Goal: Task Accomplishment & Management: Manage account settings

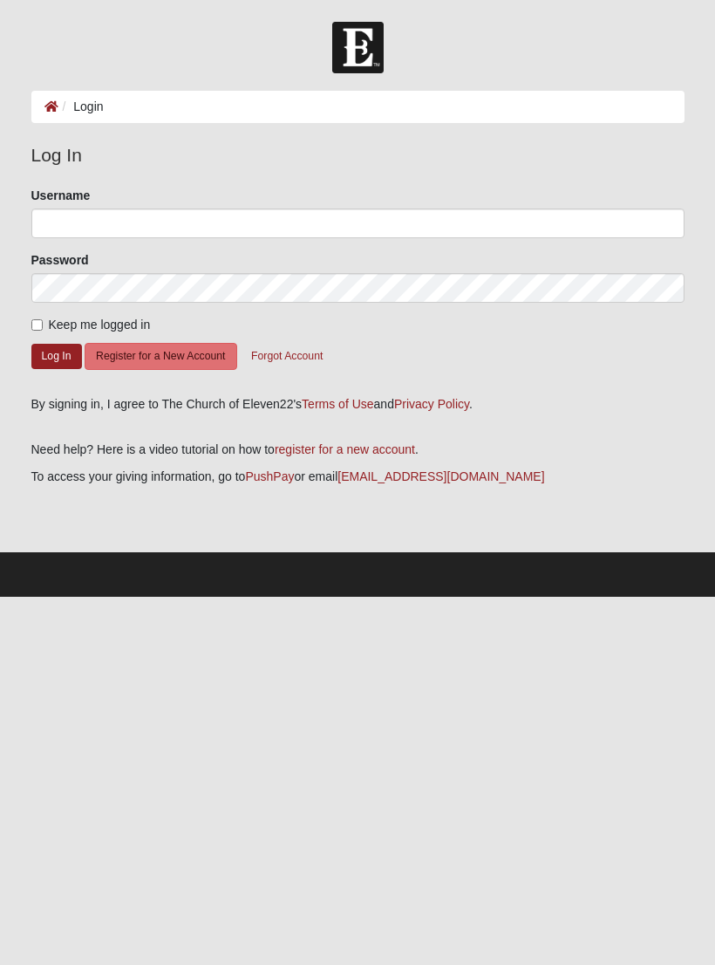
click at [58, 358] on button "Log In" at bounding box center [56, 356] width 51 height 25
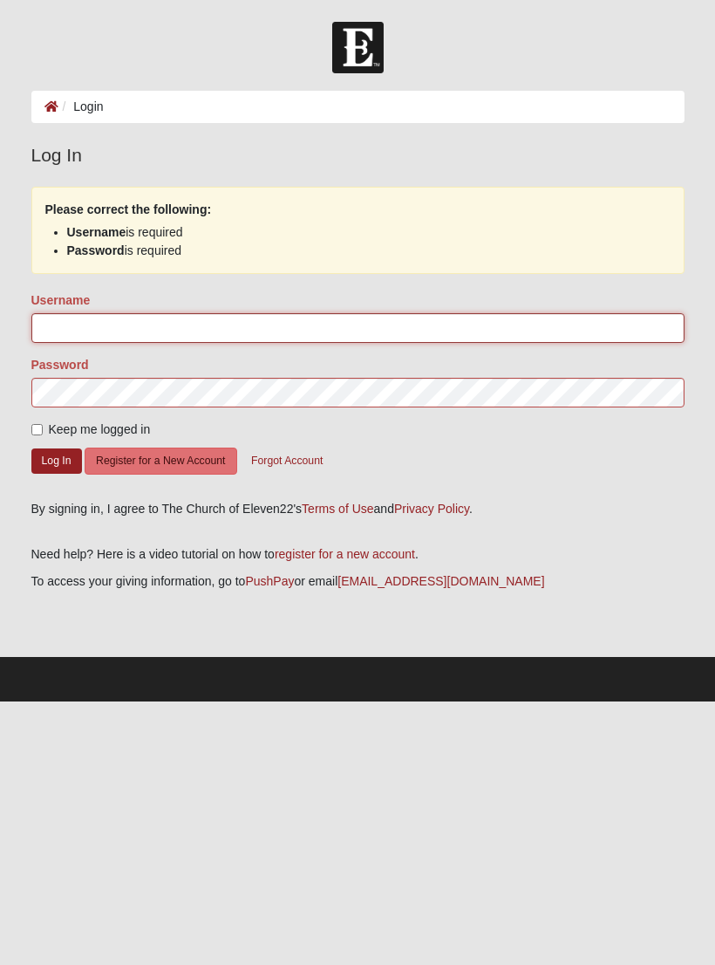
click at [147, 323] on input "Username" at bounding box center [357, 328] width 653 height 30
type input "g8rbrannen"
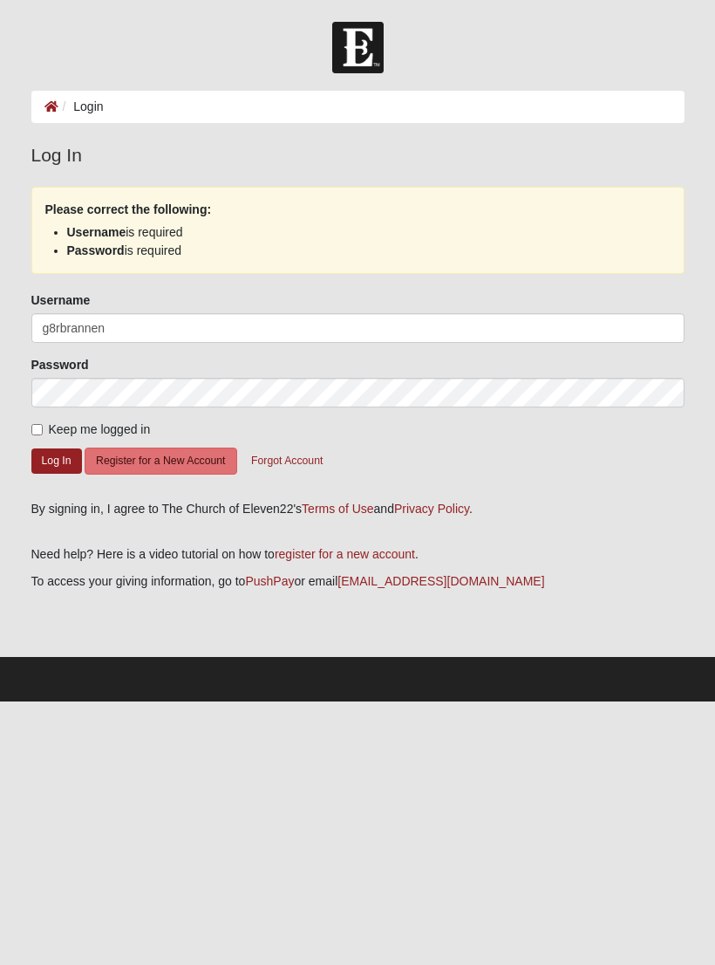
click at [62, 468] on button "Log In" at bounding box center [56, 460] width 51 height 25
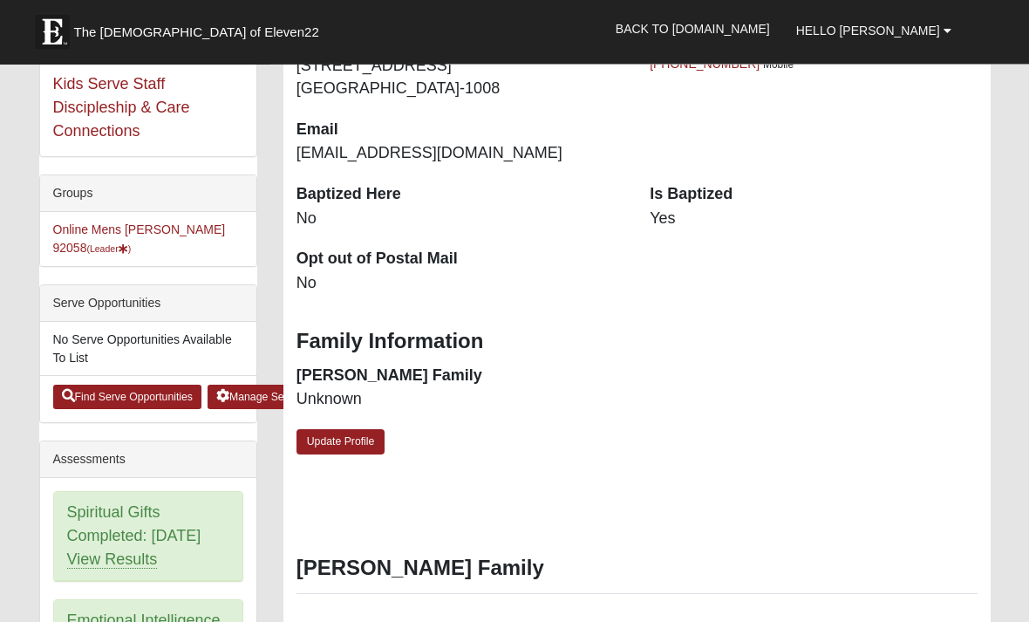
scroll to position [352, 0]
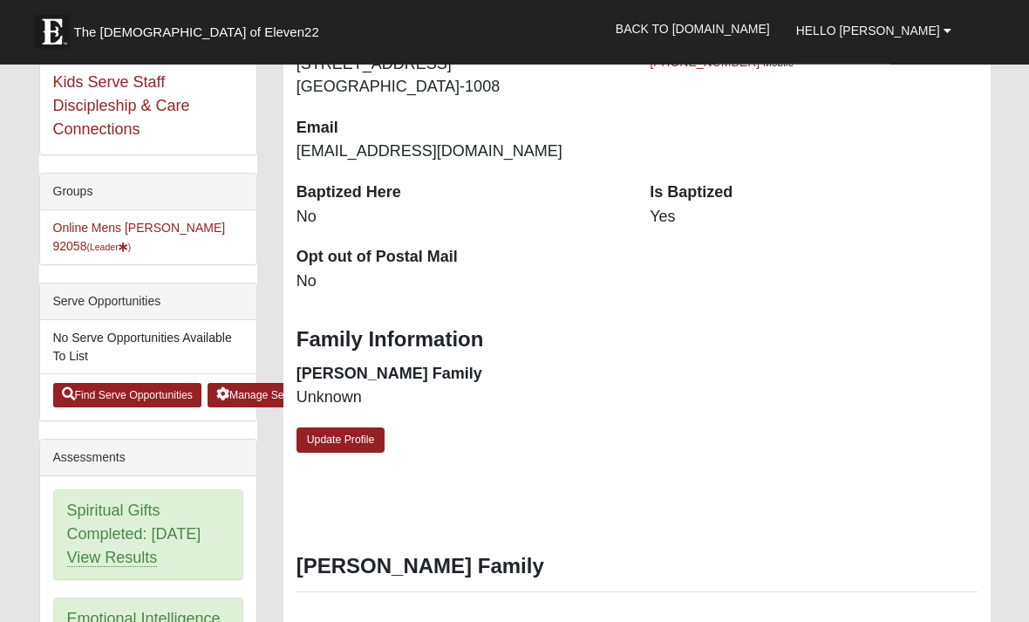
click at [151, 246] on li "Online Mens Brannen 92058 (Leader )" at bounding box center [148, 238] width 216 height 54
click at [160, 228] on link "Online Mens Brannen 92058 (Leader )" at bounding box center [139, 237] width 173 height 32
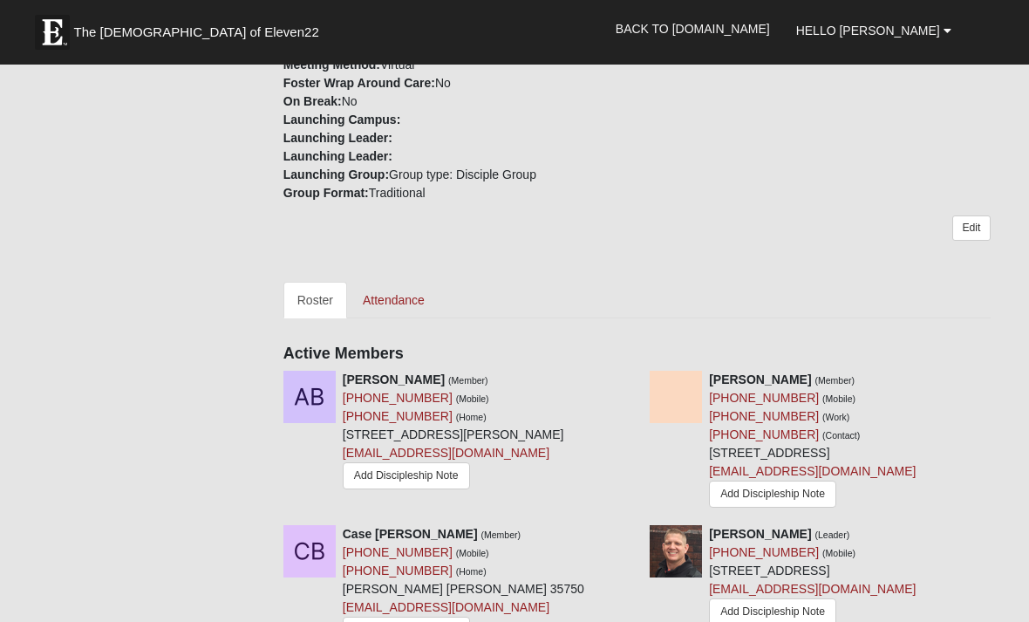
scroll to position [608, 0]
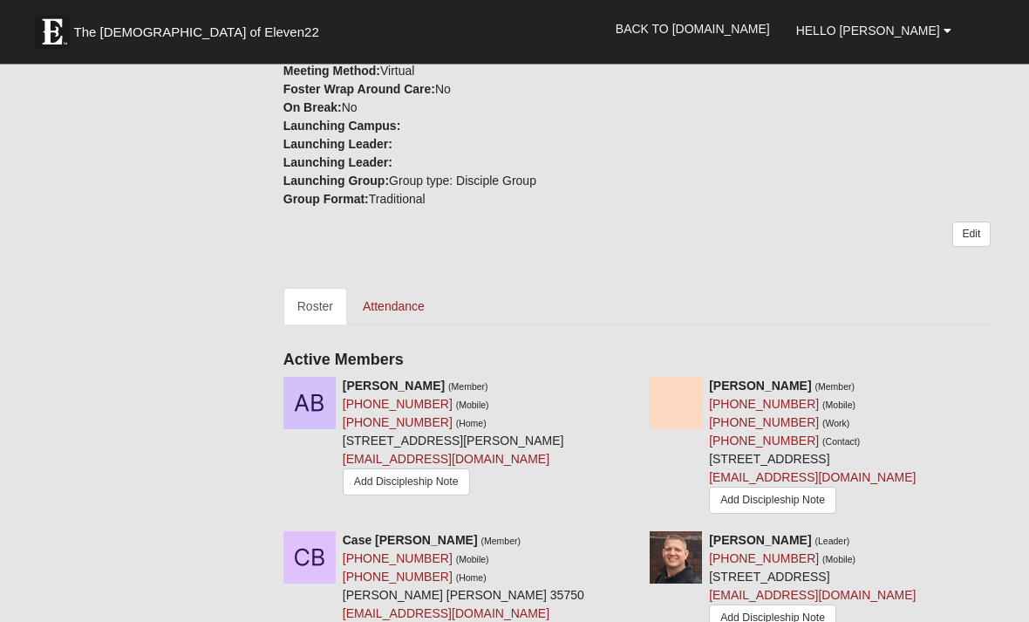
click at [406, 307] on link "Attendance" at bounding box center [394, 307] width 90 height 37
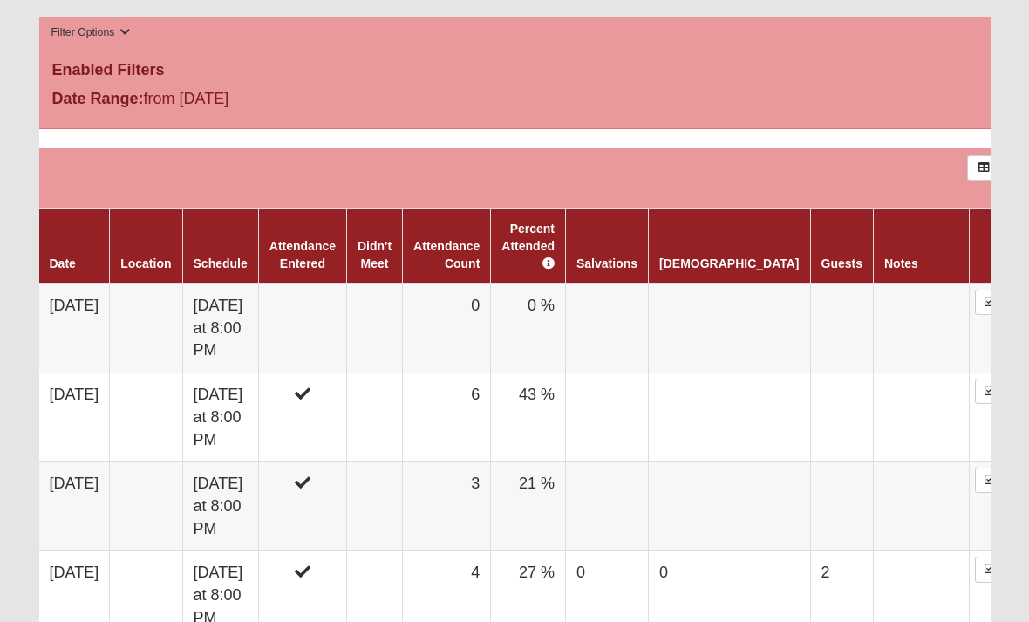
scroll to position [938, 0]
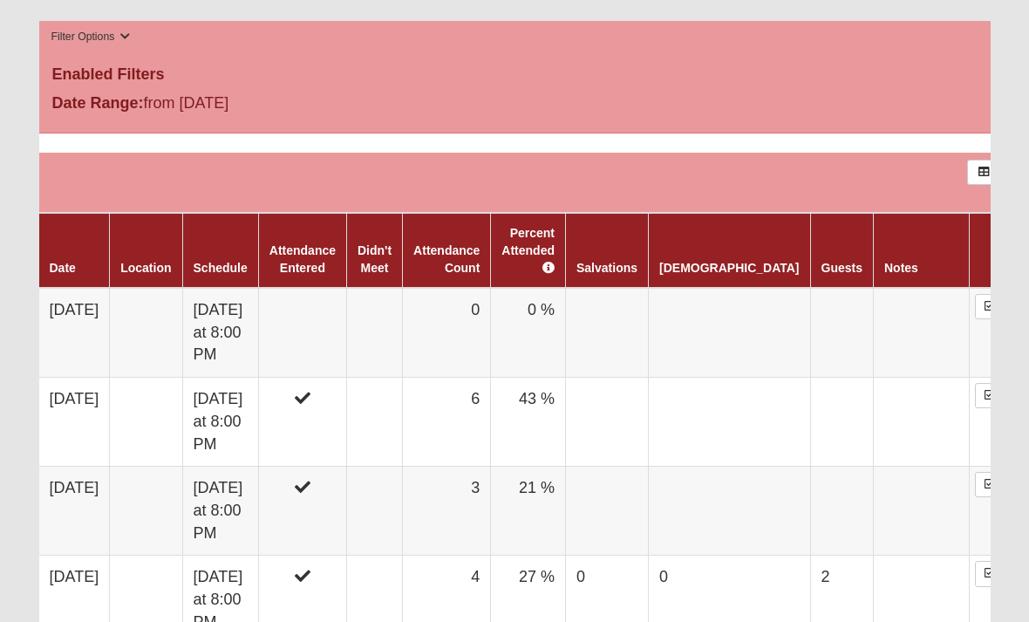
click at [346, 304] on td at bounding box center [302, 334] width 88 height 90
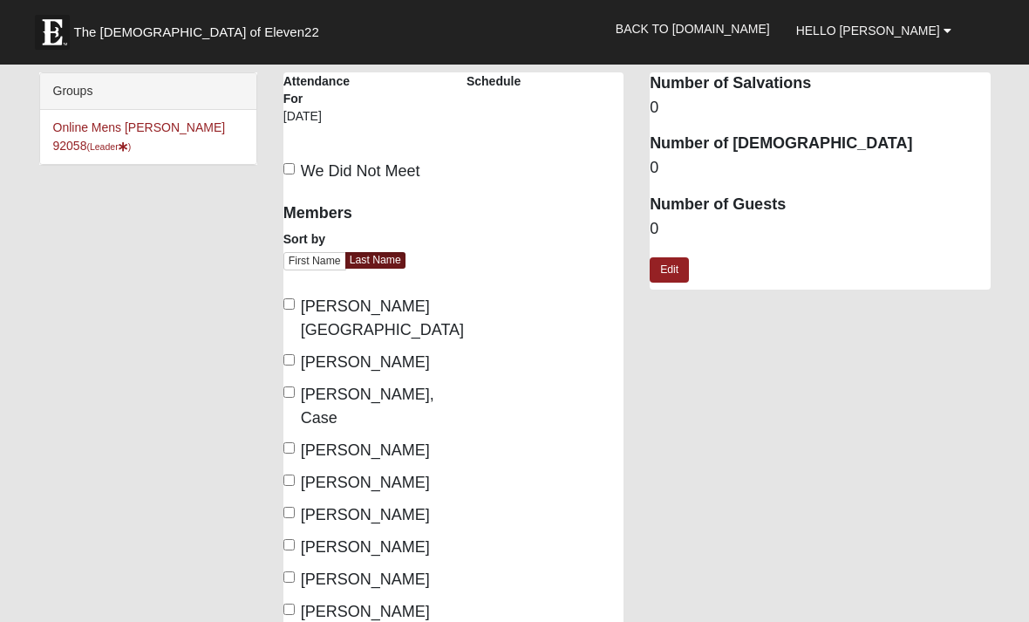
click at [295, 442] on input "Brannen, Matt" at bounding box center [288, 447] width 11 height 11
checkbox input "true"
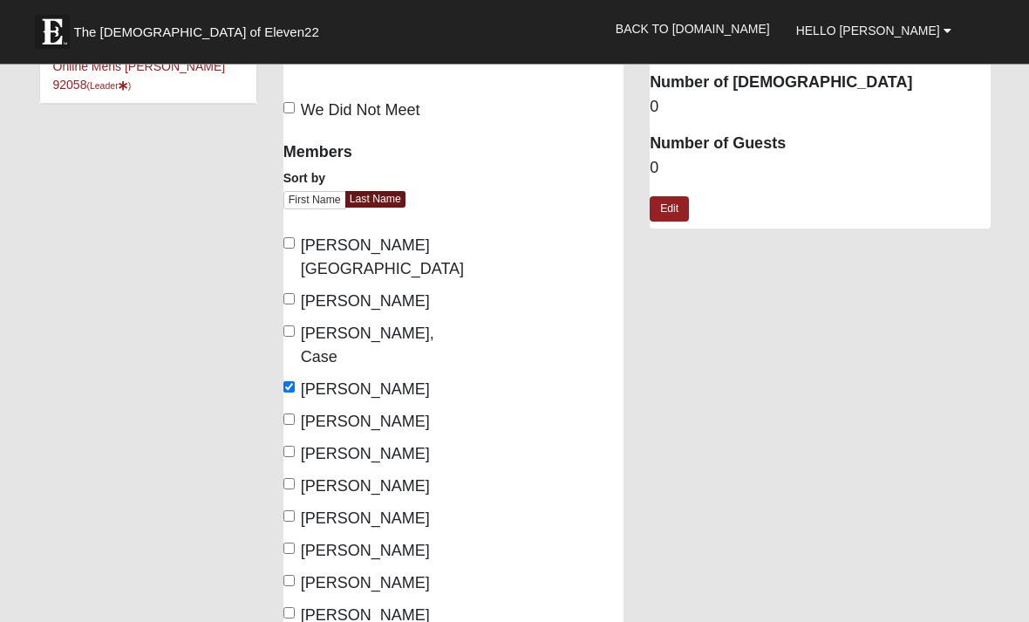
scroll to position [61, 0]
click at [295, 478] on input "Castro, Matthew" at bounding box center [288, 483] width 11 height 11
checkbox input "true"
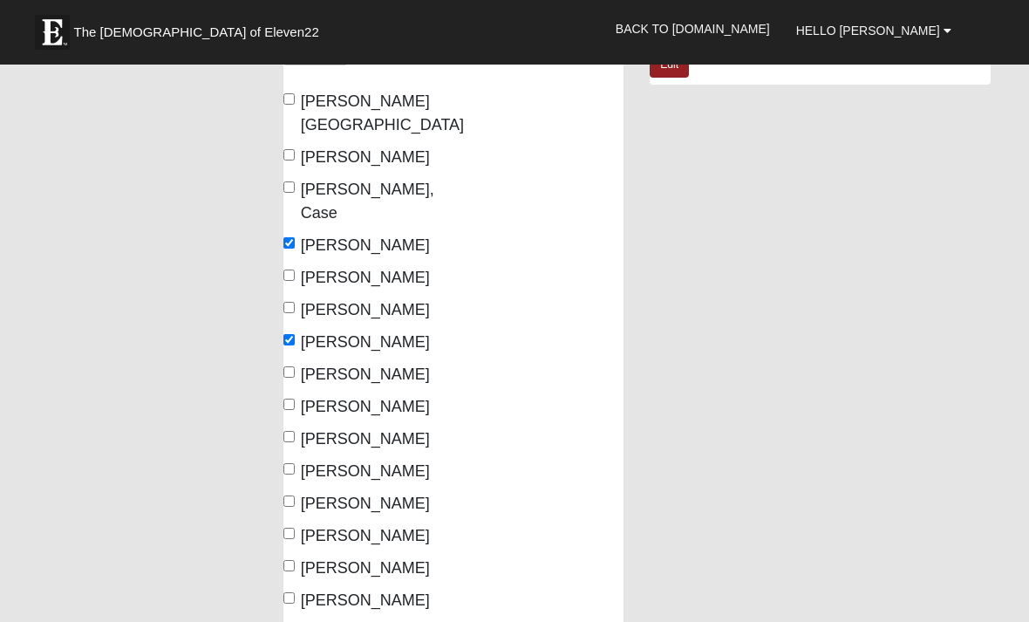
scroll to position [206, 0]
click at [294, 621] on input "Wallace, William" at bounding box center [288, 629] width 11 height 11
checkbox input "true"
click at [295, 559] on input "Reid, Matthew" at bounding box center [288, 564] width 11 height 11
checkbox input "true"
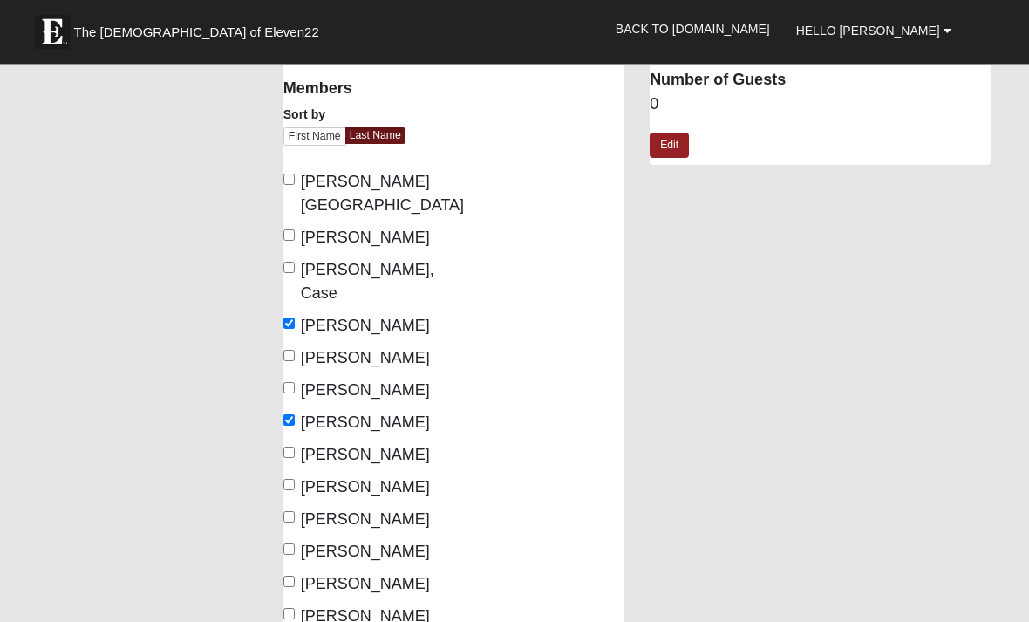
scroll to position [126, 0]
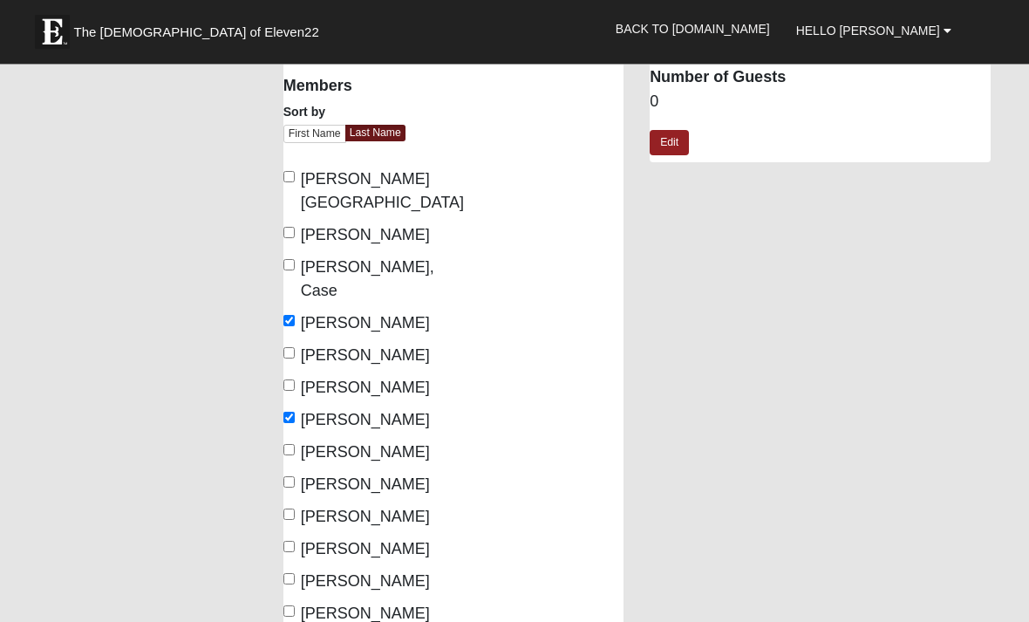
click at [291, 228] on input "Bell, Phil" at bounding box center [288, 233] width 11 height 11
checkbox input "true"
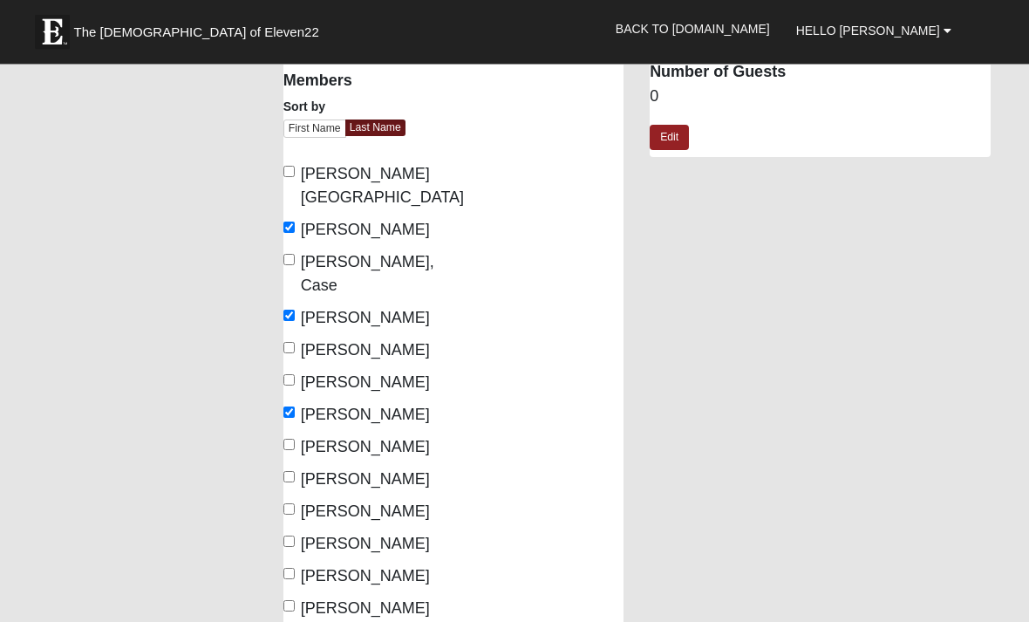
scroll to position [133, 0]
click at [295, 503] on input "Hokaj, Randy" at bounding box center [288, 508] width 11 height 11
checkbox input "true"
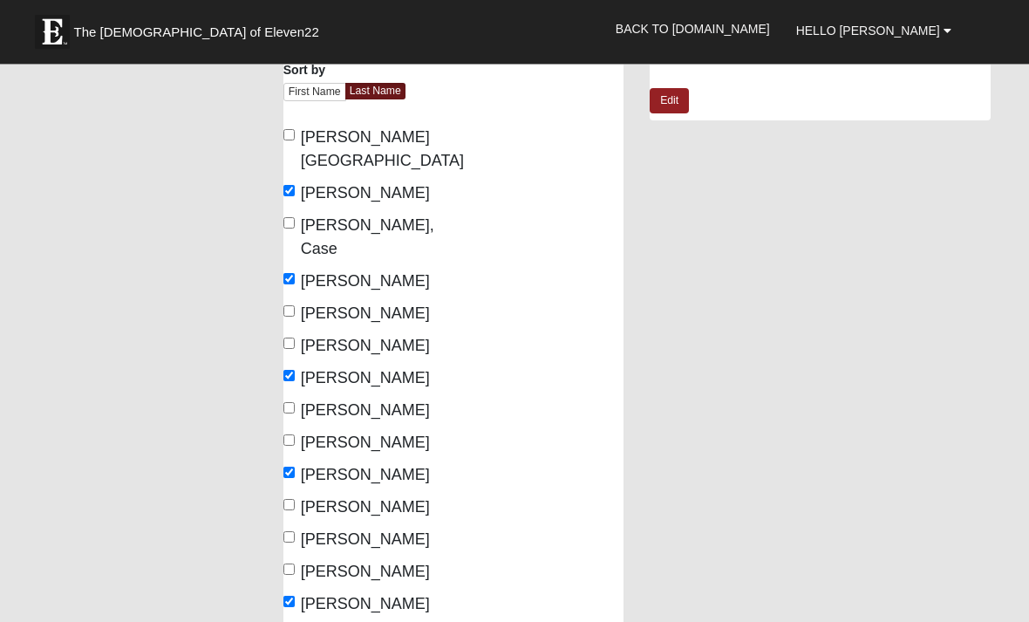
scroll to position [190, 0]
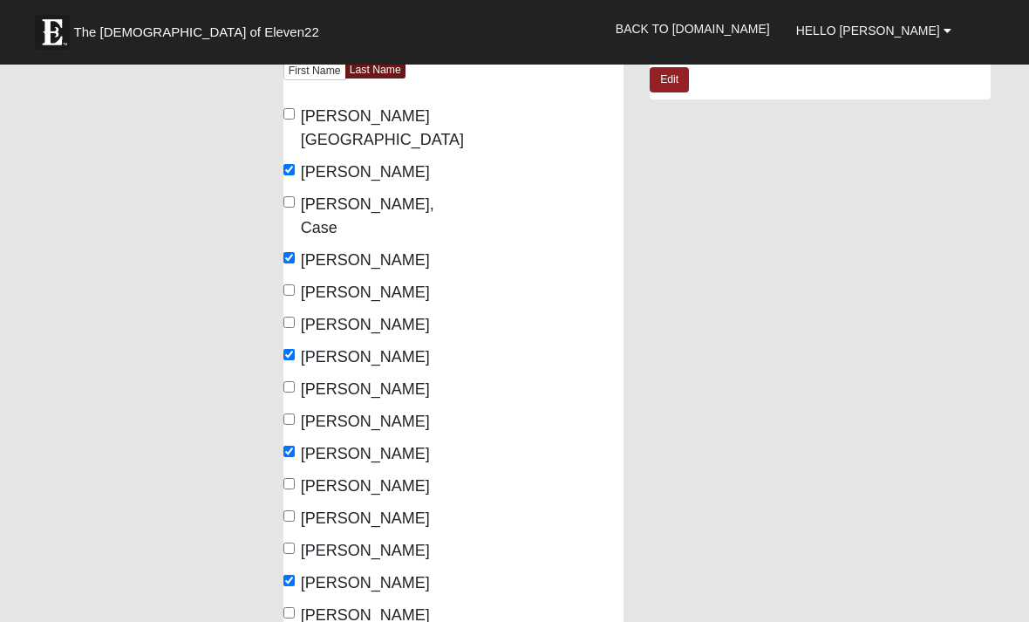
click at [295, 478] on input "Hunt, Tyler" at bounding box center [288, 483] width 11 height 11
checkbox input "true"
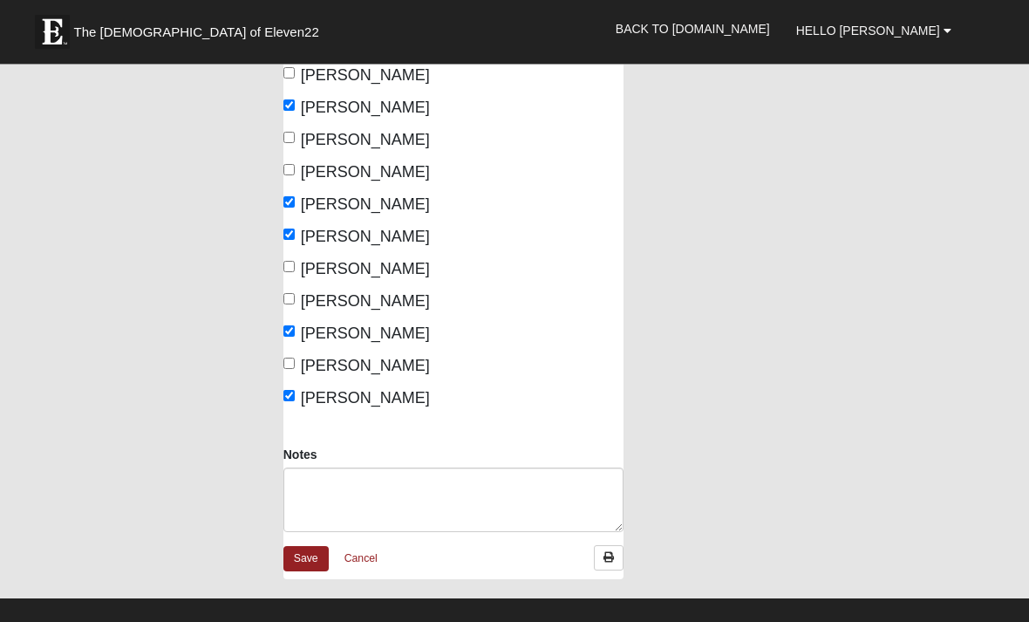
scroll to position [440, 0]
click at [314, 546] on link "Save" at bounding box center [305, 558] width 45 height 25
